Goal: Check status: Check status

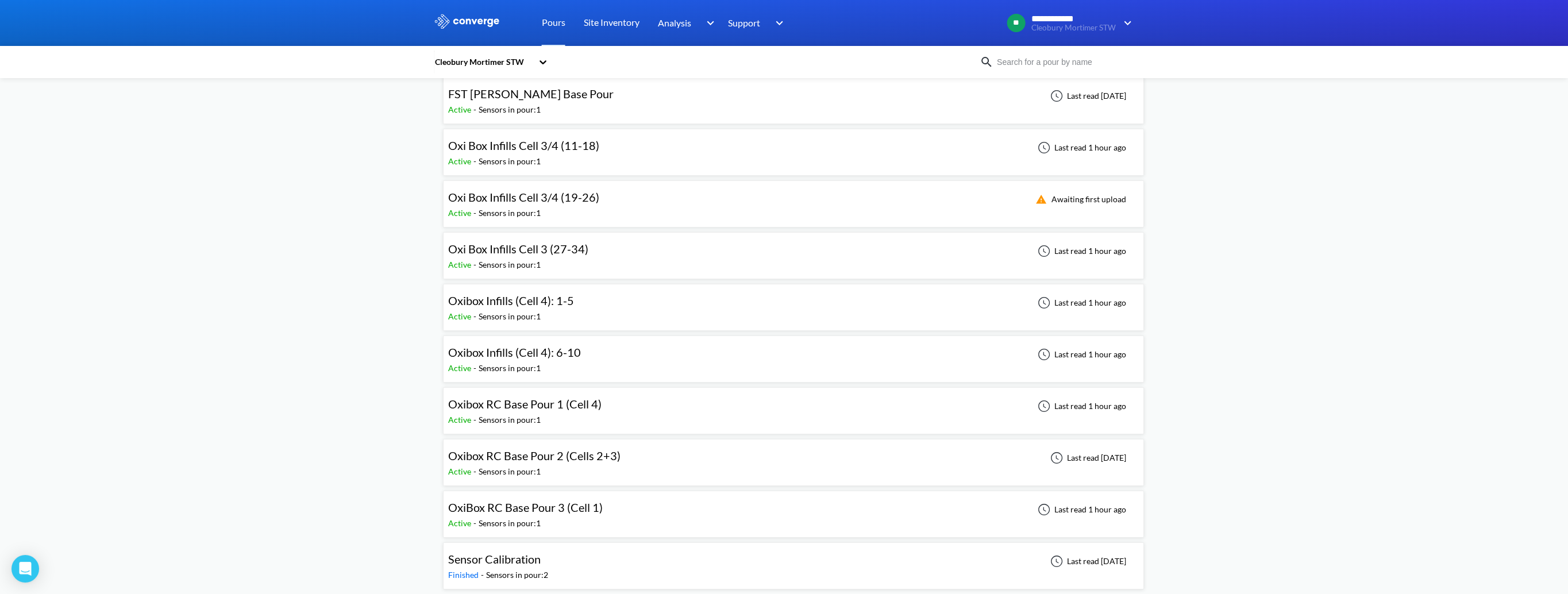
scroll to position [117, 0]
click at [537, 412] on div "Sensors in pour: 1" at bounding box center [509, 418] width 62 height 13
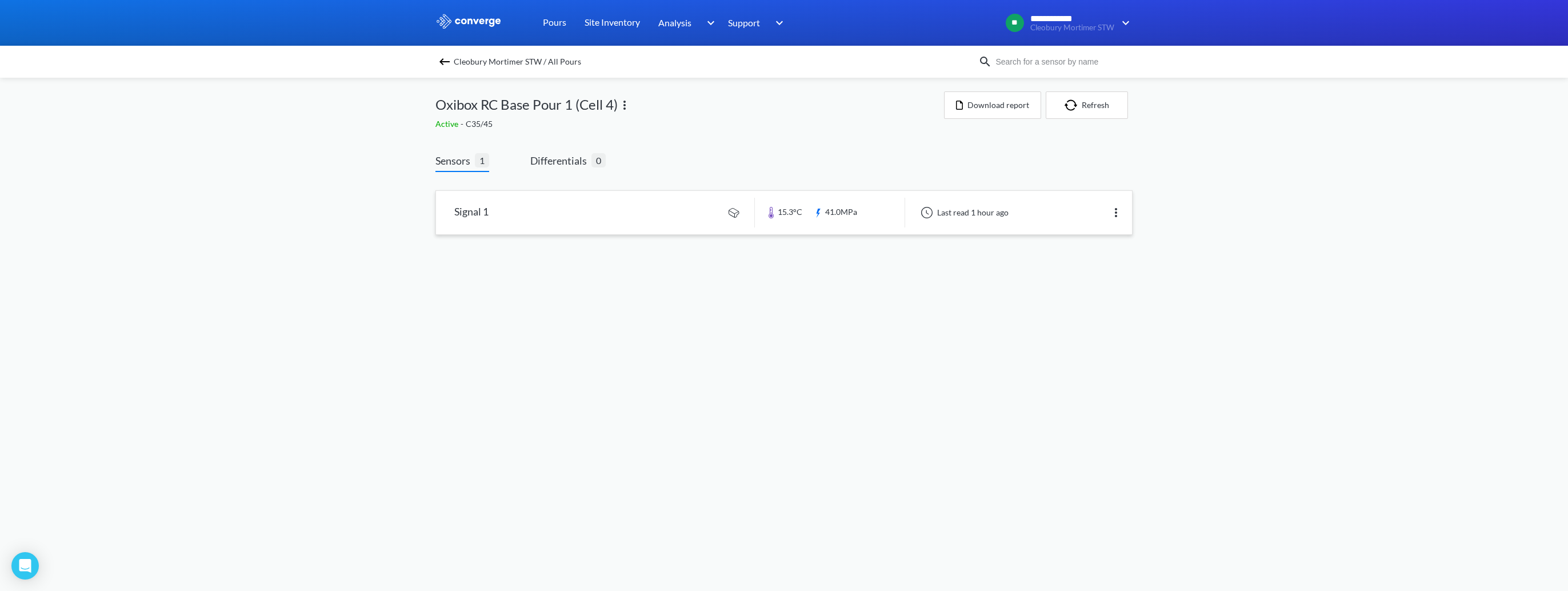
click at [636, 220] on link at bounding box center [784, 213] width 696 height 44
click at [443, 57] on img at bounding box center [445, 62] width 14 height 14
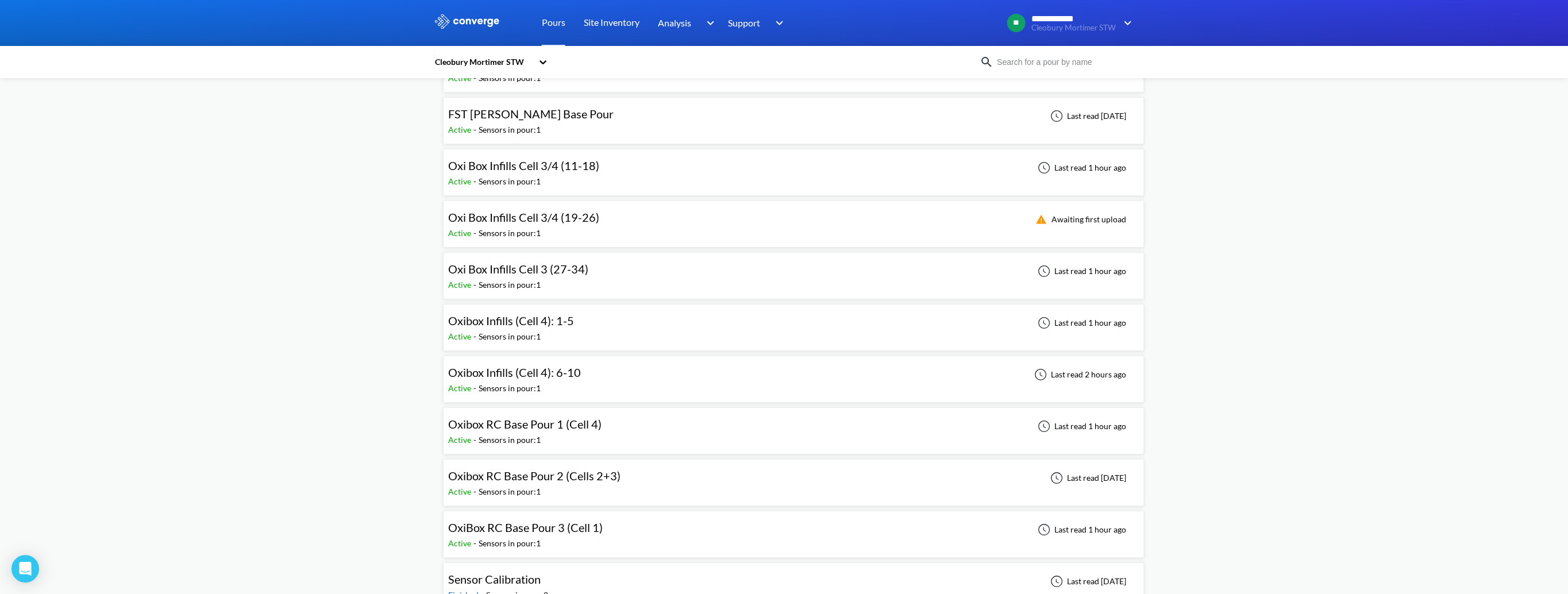
scroll to position [115, 0]
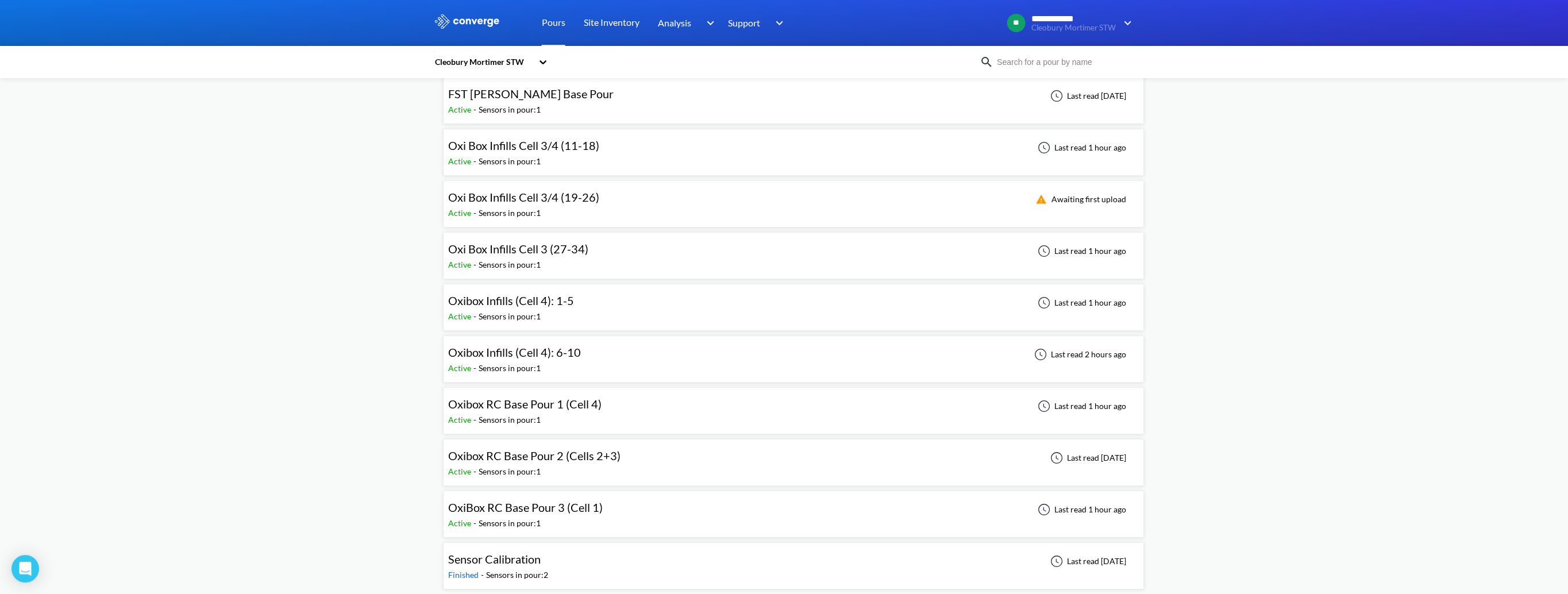
click at [547, 511] on span "OxiBox RC Base Pour 3 (Cell 1)" at bounding box center [525, 507] width 155 height 14
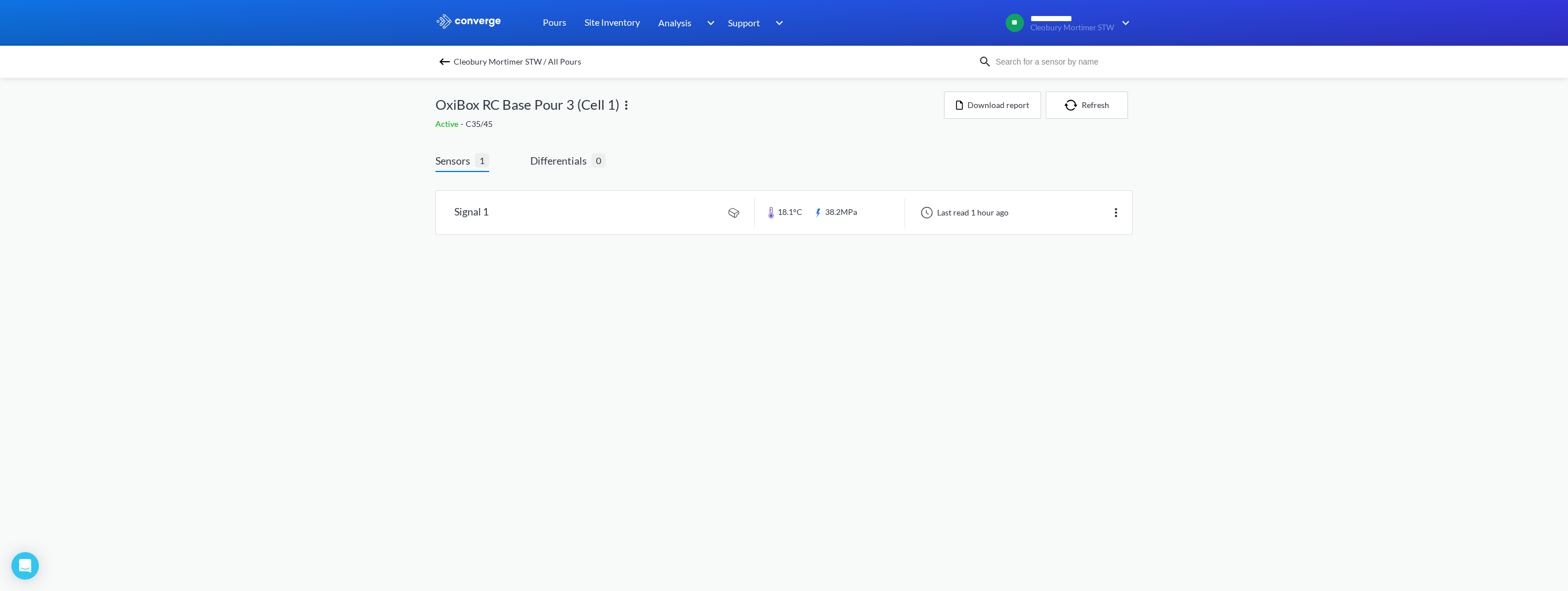
click at [447, 57] on img at bounding box center [445, 62] width 14 height 14
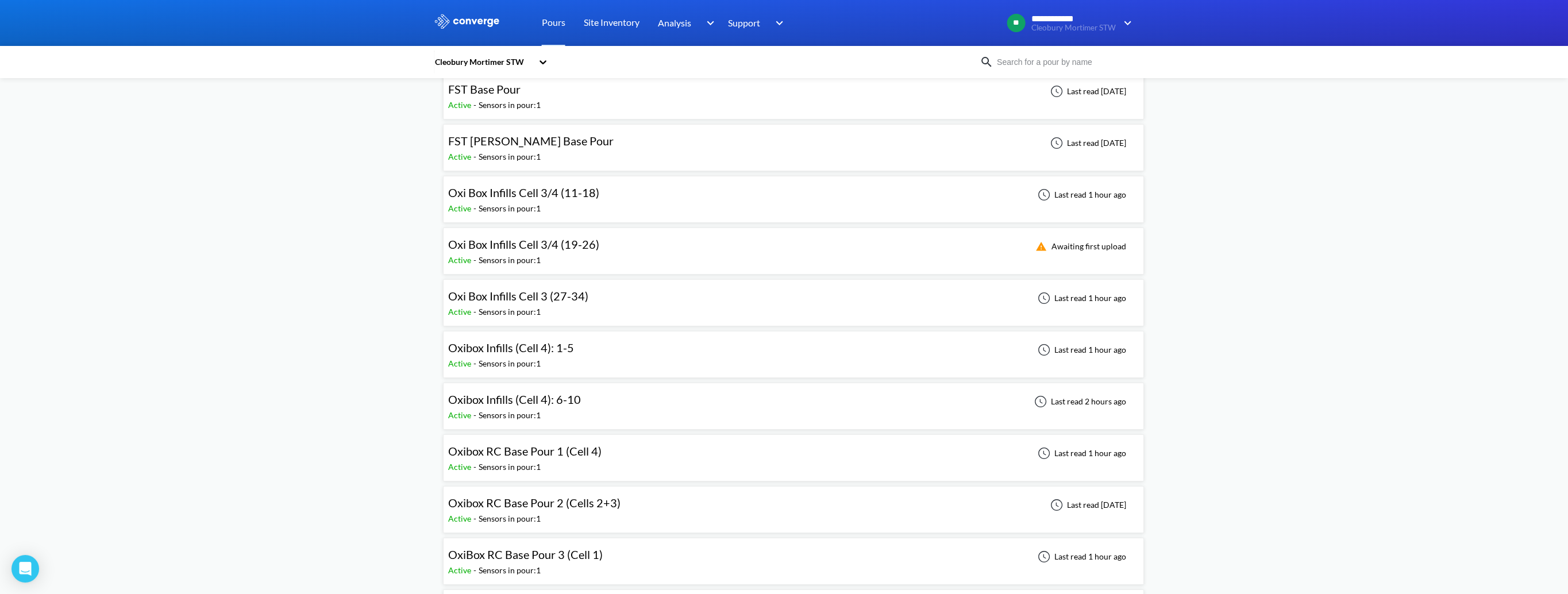
scroll to position [117, 0]
click at [530, 451] on span "Oxibox RC Base Pour 2 (Cells 2+3)" at bounding box center [534, 454] width 172 height 14
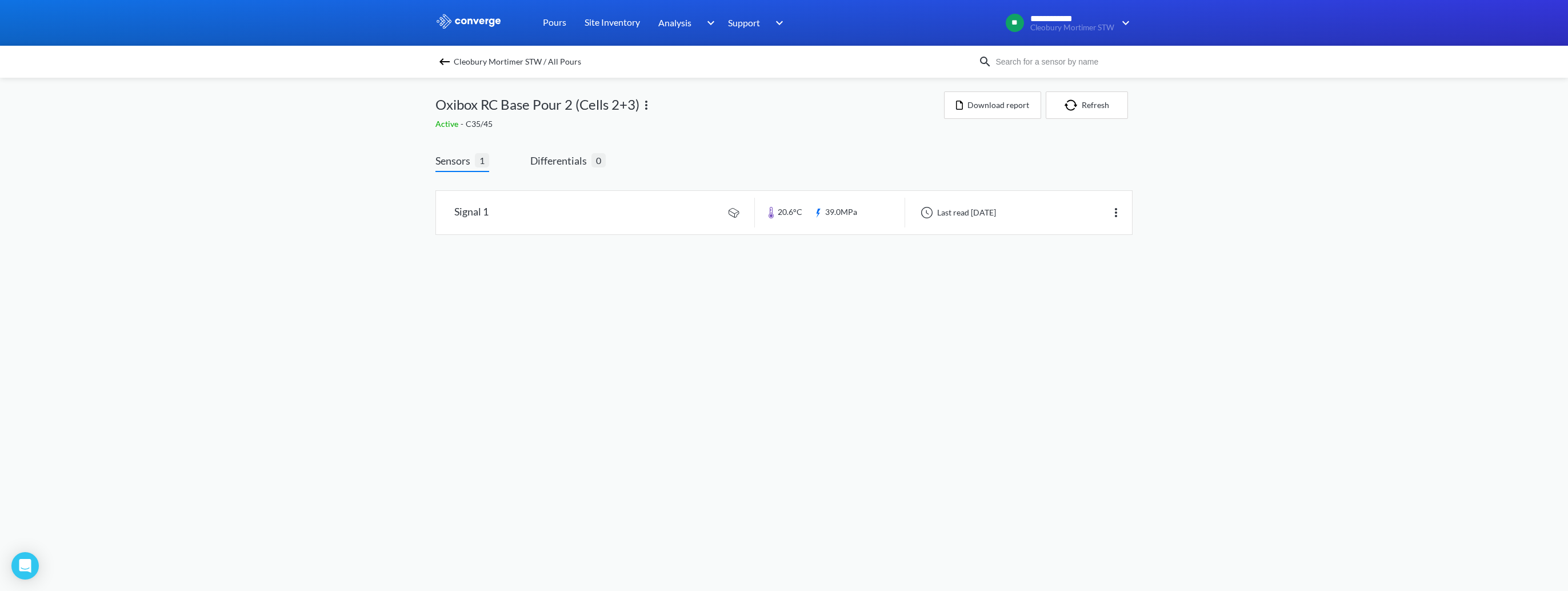
click at [446, 65] on img at bounding box center [445, 62] width 14 height 14
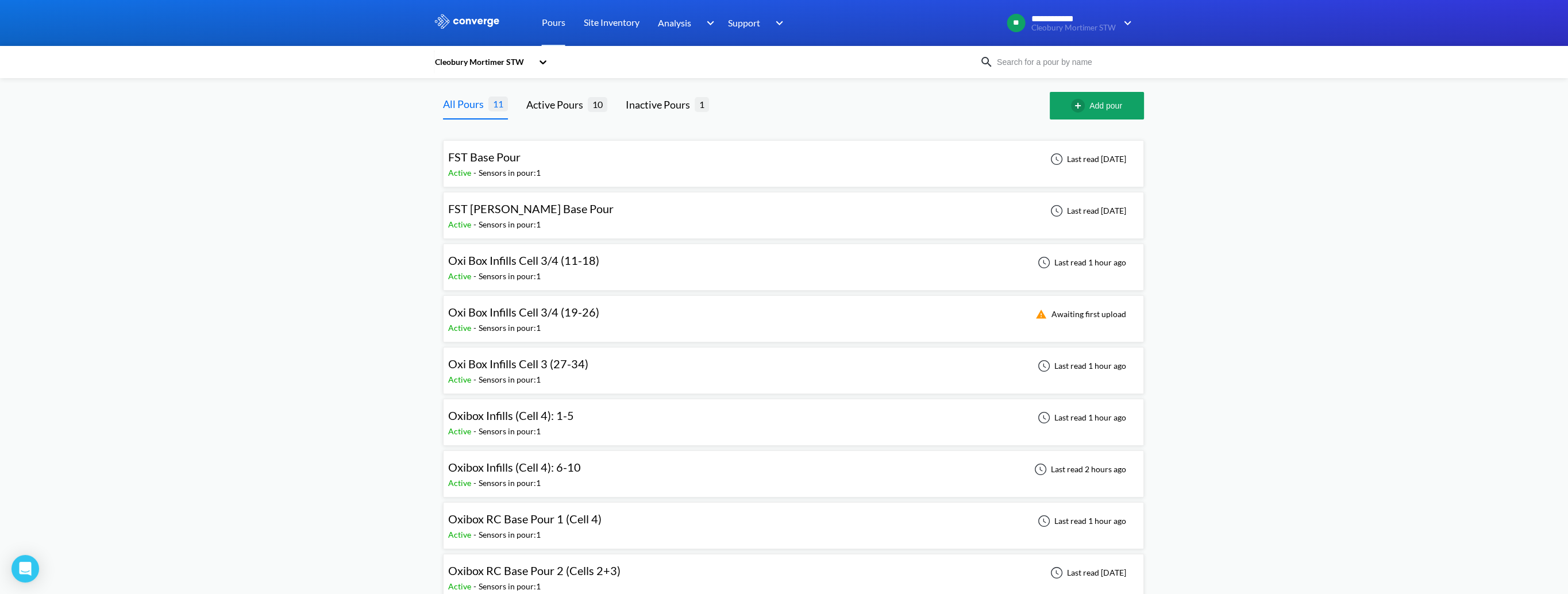
click at [389, 145] on div "**********" at bounding box center [784, 357] width 1568 height 713
